Goal: Navigation & Orientation: Find specific page/section

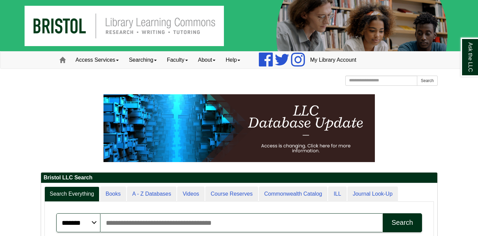
scroll to position [71, 397]
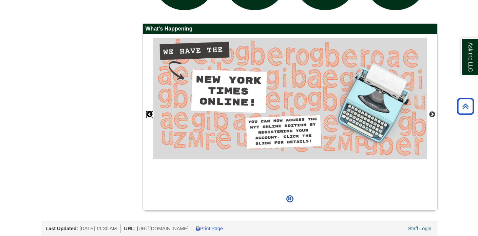
click at [148, 112] on button "Previous" at bounding box center [149, 114] width 7 height 7
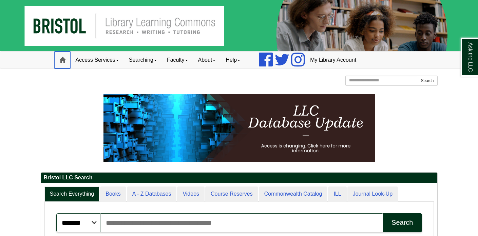
click at [60, 60] on span at bounding box center [62, 60] width 6 height 6
click at [116, 61] on link "Access Services" at bounding box center [97, 60] width 53 height 17
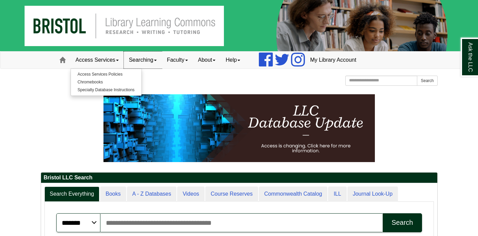
click at [156, 60] on link "Searching" at bounding box center [143, 60] width 38 height 17
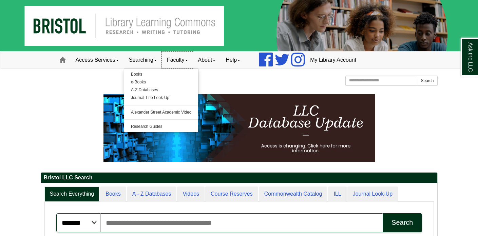
click at [189, 60] on link "Faculty" at bounding box center [177, 60] width 31 height 17
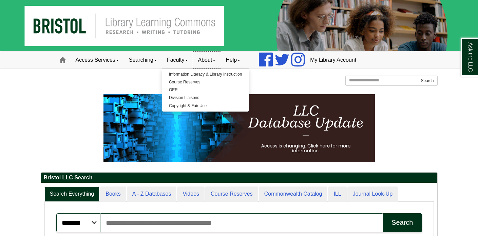
click at [216, 60] on span at bounding box center [214, 60] width 3 height 1
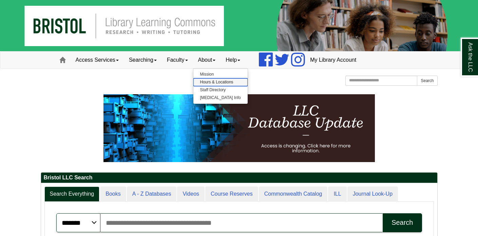
click at [224, 81] on link "Hours & Locations" at bounding box center [221, 82] width 54 height 8
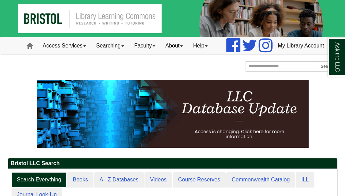
scroll to position [3, 3]
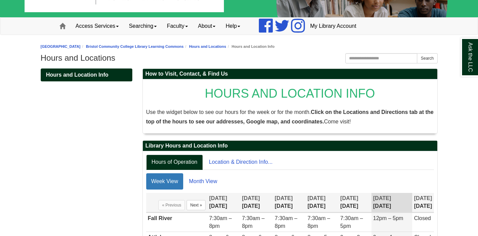
scroll to position [68, 0]
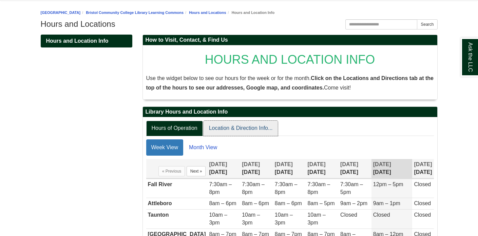
click at [250, 130] on link "Location & Direction Info..." at bounding box center [241, 128] width 75 height 15
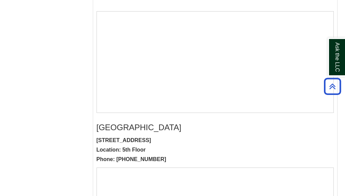
scroll to position [558, 0]
